Goal: Task Accomplishment & Management: Manage account settings

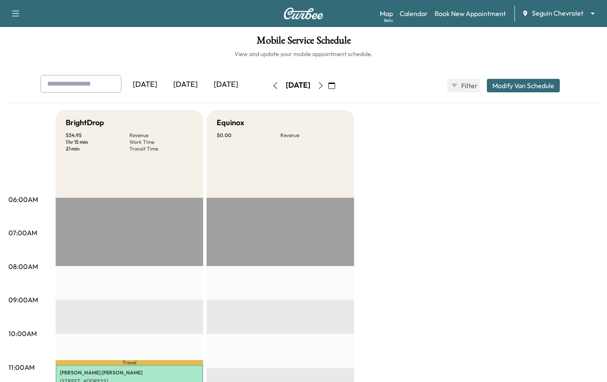
scroll to position [192, 0]
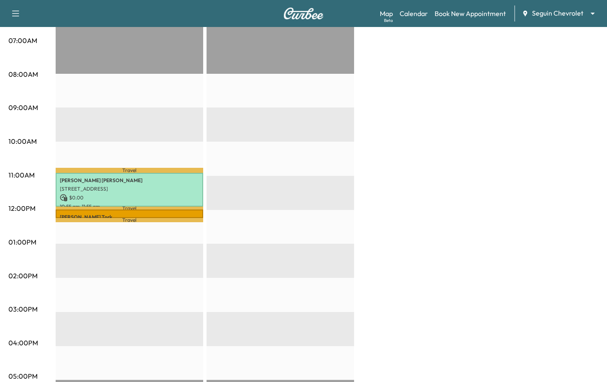
click at [554, 20] on div "Map Beta Calendar Book New Appointment Seguin Chevrolet ******** ​" at bounding box center [490, 13] width 220 height 16
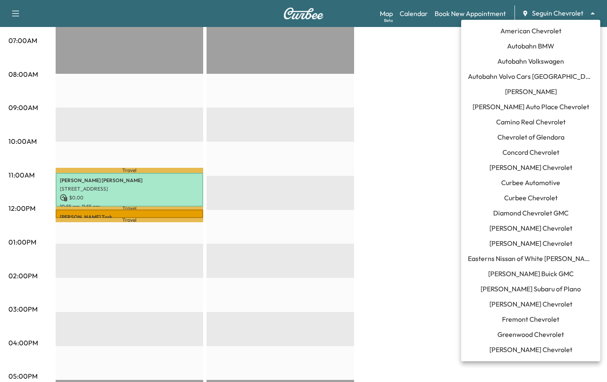
scroll to position [583, 0]
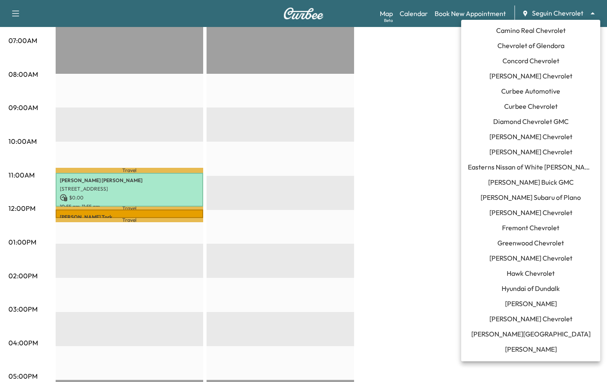
scroll to position [0, 0]
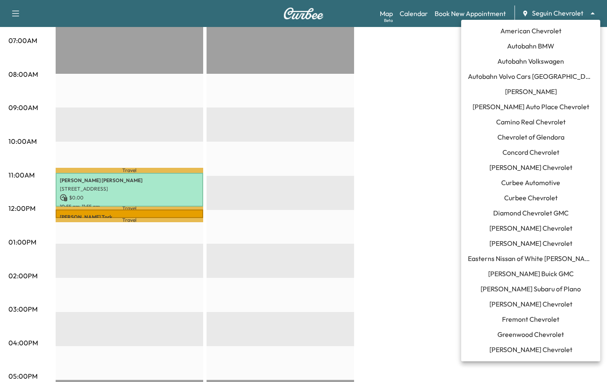
click at [522, 197] on span "Curbee Chevrolet" at bounding box center [530, 198] width 53 height 10
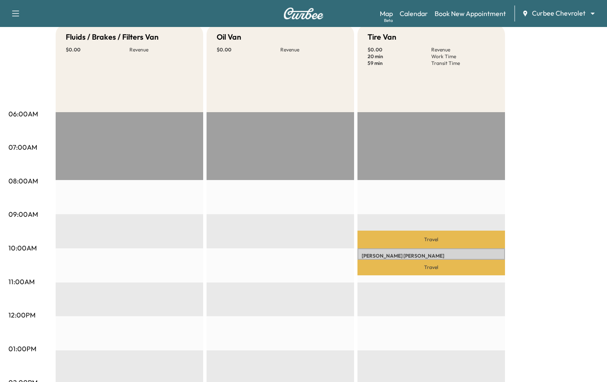
scroll to position [89, 0]
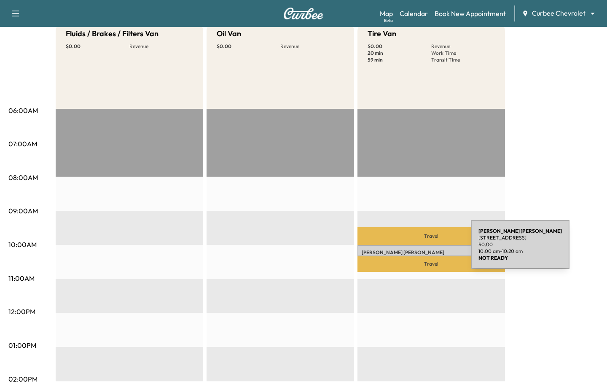
click at [407, 249] on p "[PERSON_NAME]" at bounding box center [430, 252] width 139 height 7
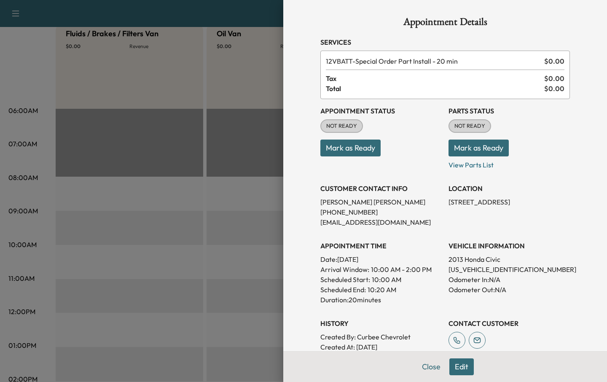
click at [254, 206] on div at bounding box center [303, 191] width 607 height 382
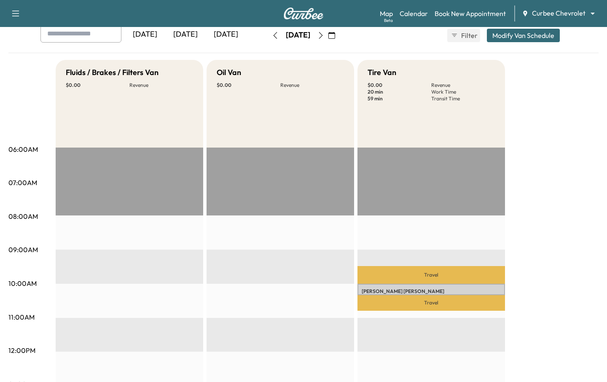
scroll to position [0, 0]
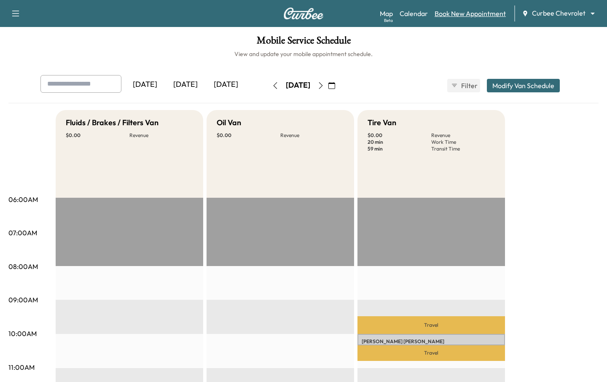
click at [458, 11] on link "Book New Appointment" at bounding box center [469, 13] width 71 height 10
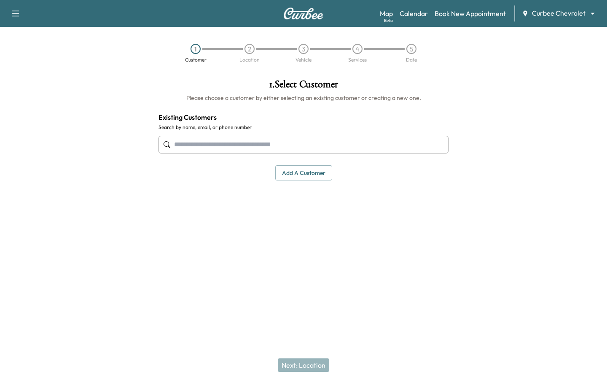
click at [220, 143] on input "text" at bounding box center [303, 145] width 290 height 18
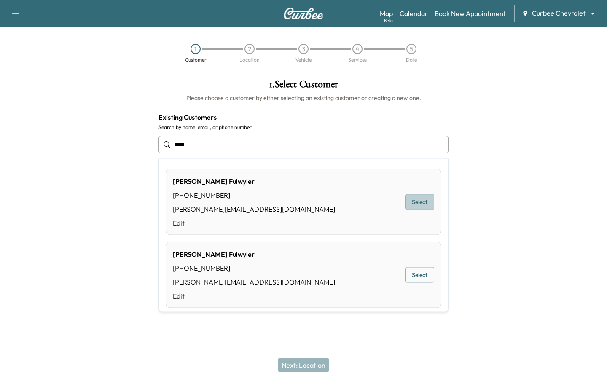
click at [412, 201] on button "Select" at bounding box center [419, 202] width 29 height 16
type input "**********"
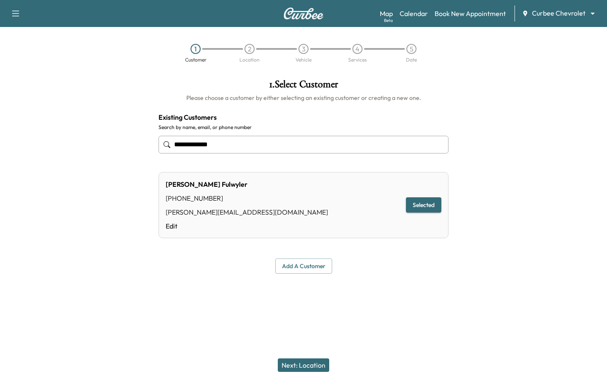
click at [297, 364] on button "Next: Location" at bounding box center [303, 364] width 51 height 13
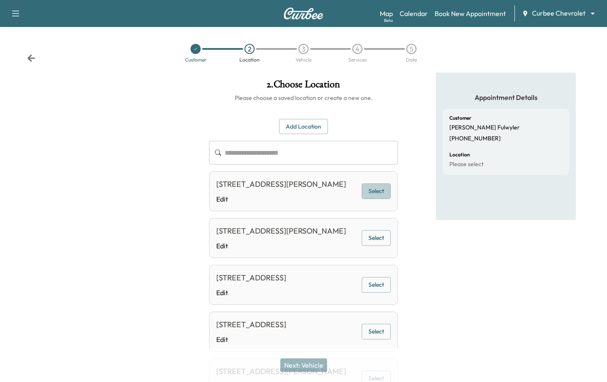
click at [373, 195] on button "Select" at bounding box center [375, 191] width 29 height 16
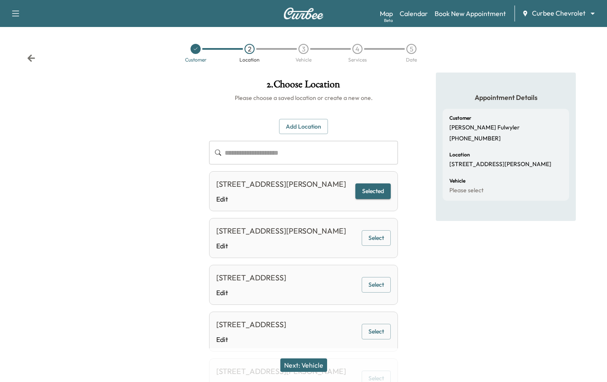
click at [297, 364] on button "Next: Vehicle" at bounding box center [303, 364] width 47 height 13
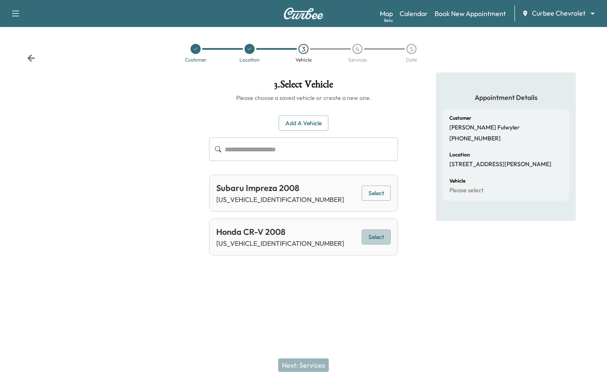
click at [366, 241] on button "Select" at bounding box center [375, 237] width 29 height 16
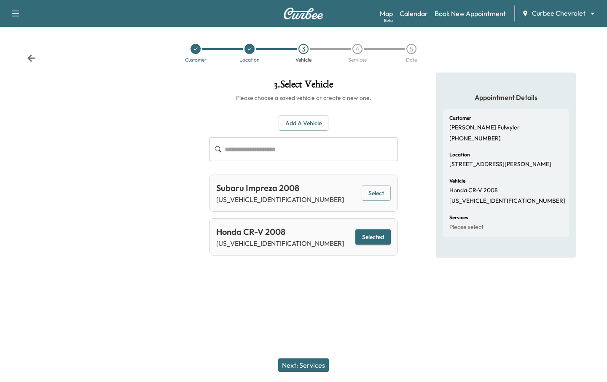
click at [313, 369] on button "Next: Services" at bounding box center [303, 364] width 51 height 13
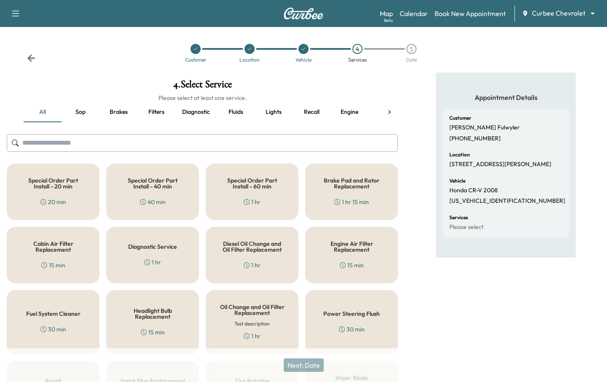
click at [339, 252] on h5 "Engine Air Filter Replacement" at bounding box center [351, 247] width 65 height 12
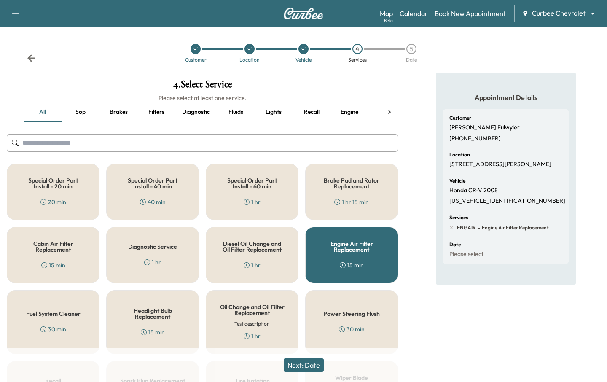
click at [311, 364] on button "Next: Date" at bounding box center [303, 364] width 40 height 13
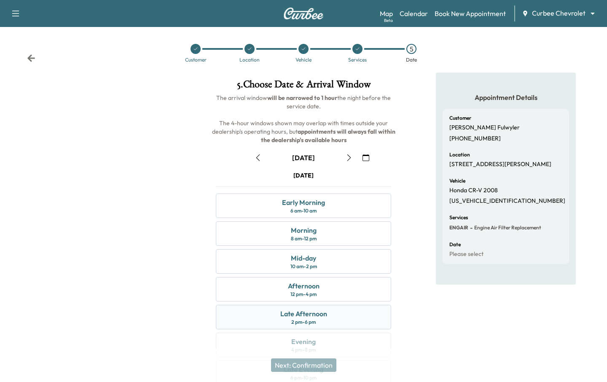
click at [323, 323] on div "Late Afternoon 2 pm - 6 pm" at bounding box center [303, 317] width 175 height 24
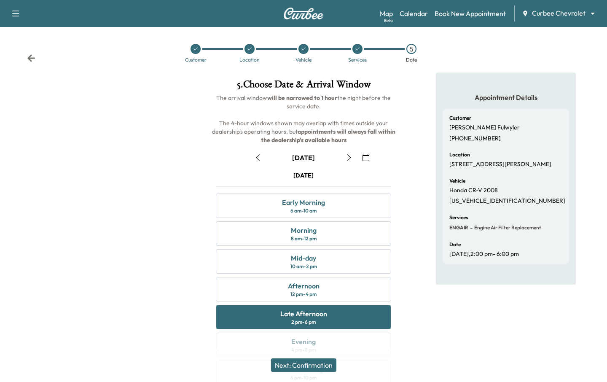
click at [308, 363] on button "Next: Confirmation" at bounding box center [303, 364] width 65 height 13
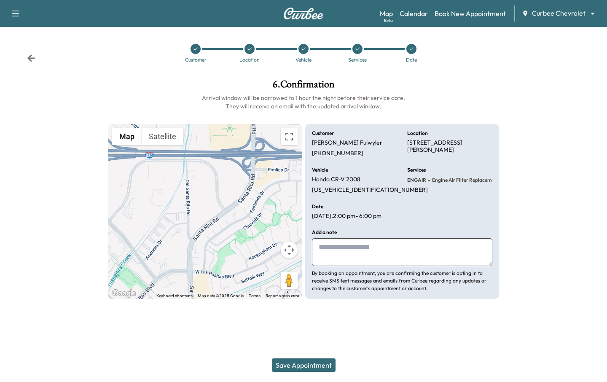
click at [308, 363] on button "Save Appointment" at bounding box center [304, 364] width 64 height 13
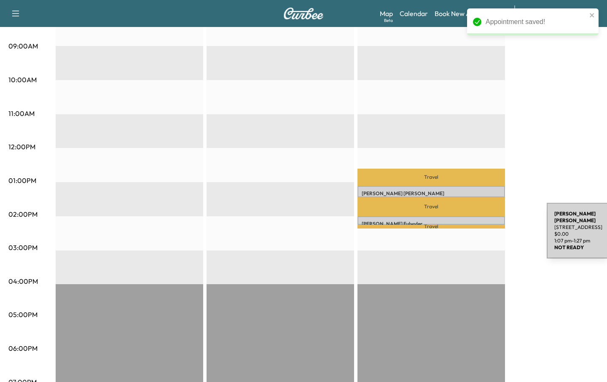
scroll to position [257, 0]
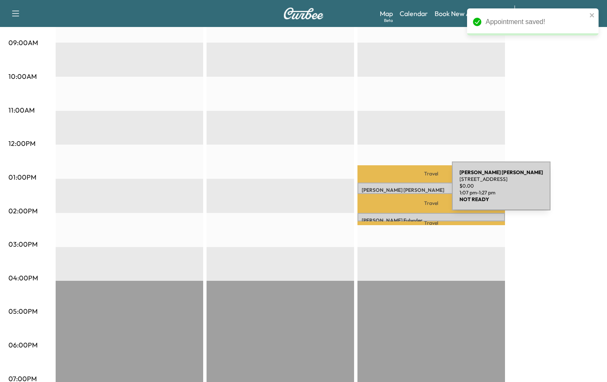
click at [388, 191] on p "[PERSON_NAME]" at bounding box center [430, 190] width 139 height 7
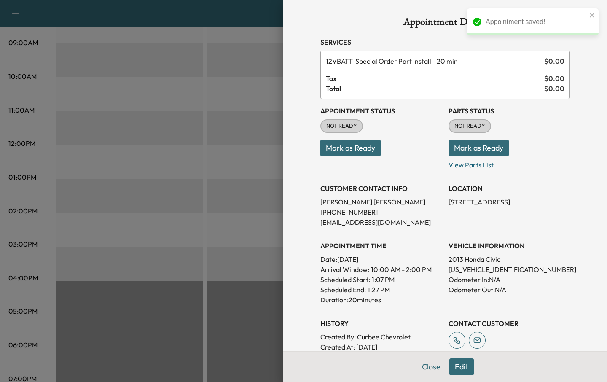
click at [454, 366] on button "Edit" at bounding box center [461, 366] width 24 height 17
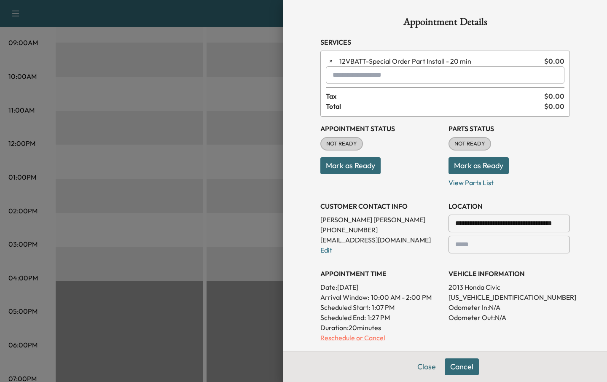
click at [350, 336] on p "Reschedule or Cancel" at bounding box center [380, 337] width 121 height 10
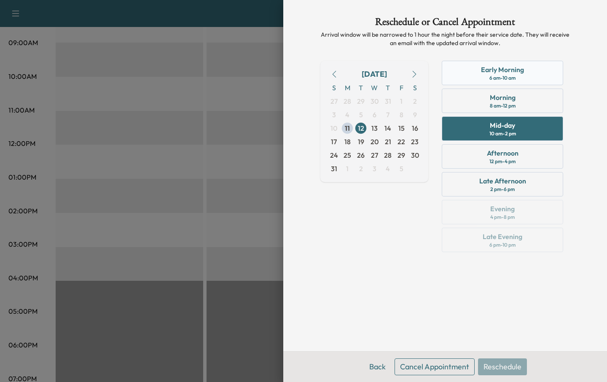
click at [477, 72] on div "Early Morning 6 am - 10 am" at bounding box center [501, 73] width 121 height 24
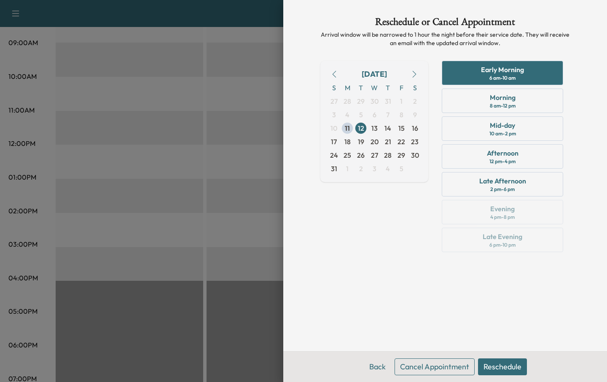
click at [497, 368] on button "Reschedule" at bounding box center [502, 366] width 49 height 17
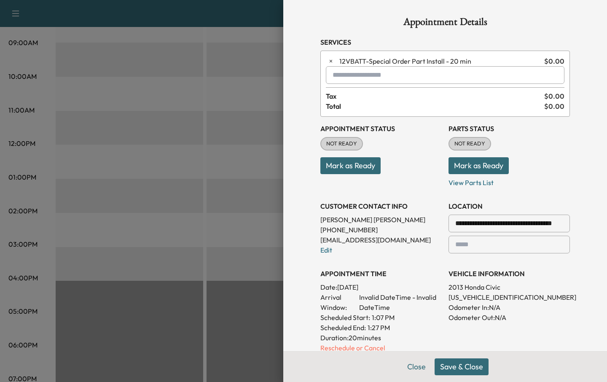
click at [466, 367] on button "Save & Close" at bounding box center [461, 366] width 54 height 17
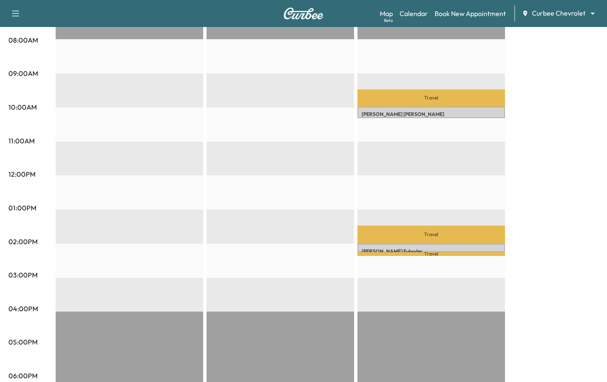
scroll to position [225, 0]
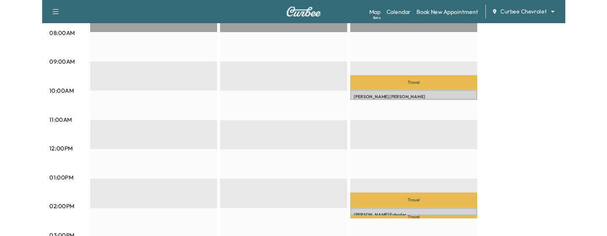
scroll to position [229, 0]
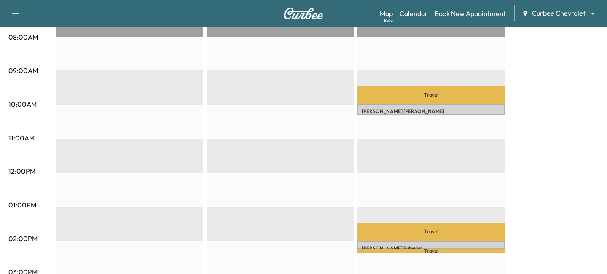
click at [370, 222] on p "Travel" at bounding box center [430, 231] width 147 height 18
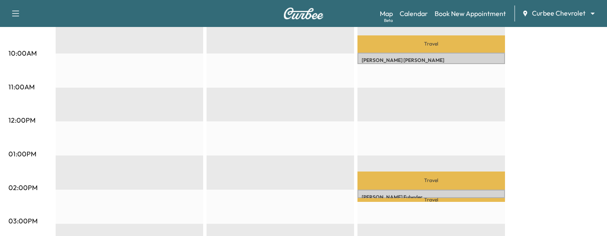
scroll to position [275, 0]
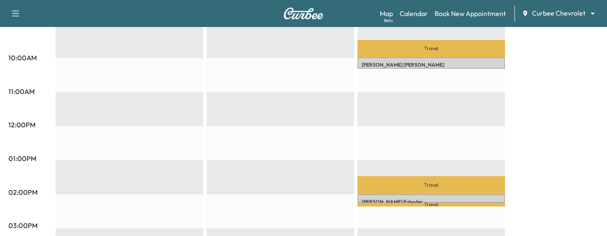
click at [373, 152] on div "Travel [PERSON_NAME] [STREET_ADDRESS] $ 0.00 9:59 am - 10:19 am Travel [PERSON_…" at bounding box center [430, 194] width 147 height 544
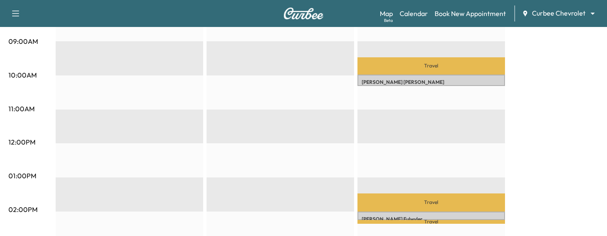
scroll to position [256, 0]
